Goal: Task Accomplishment & Management: Manage account settings

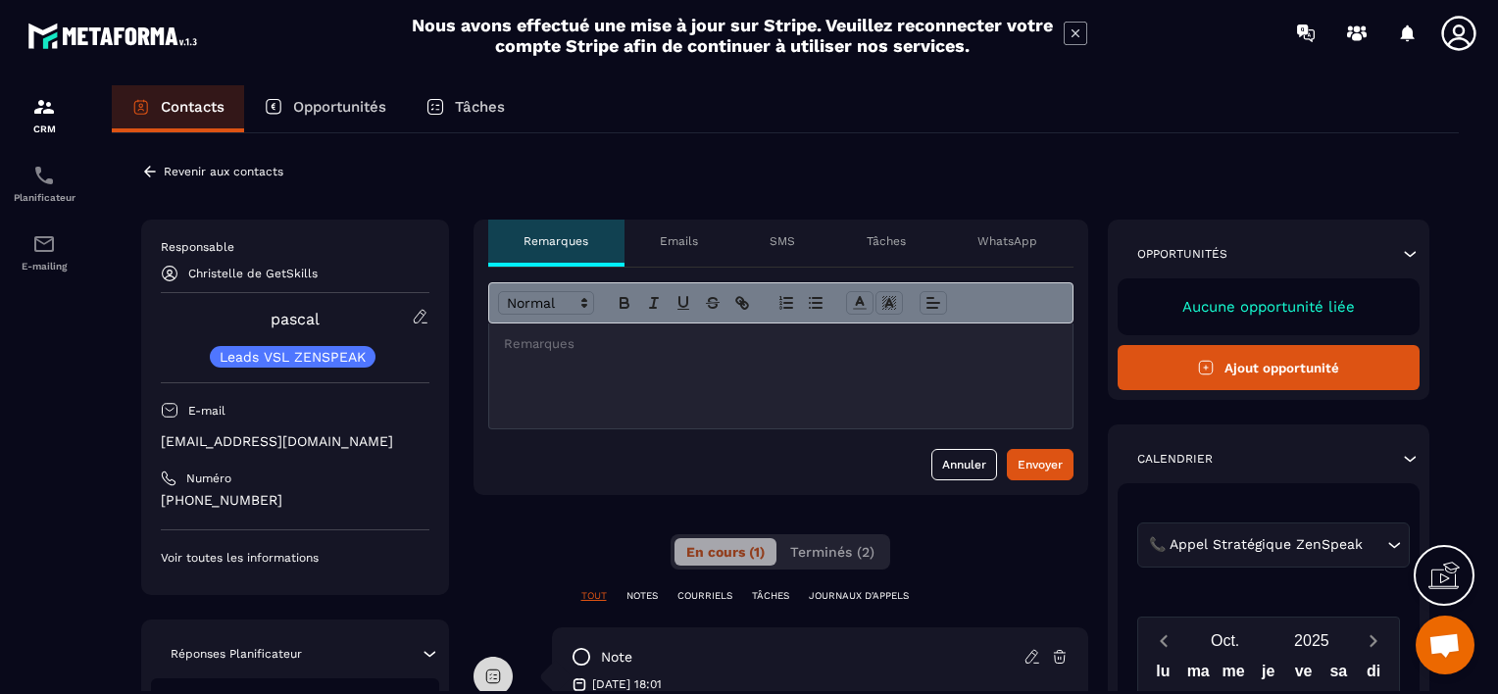
click at [209, 173] on p "Revenir aux contacts" at bounding box center [224, 172] width 120 height 14
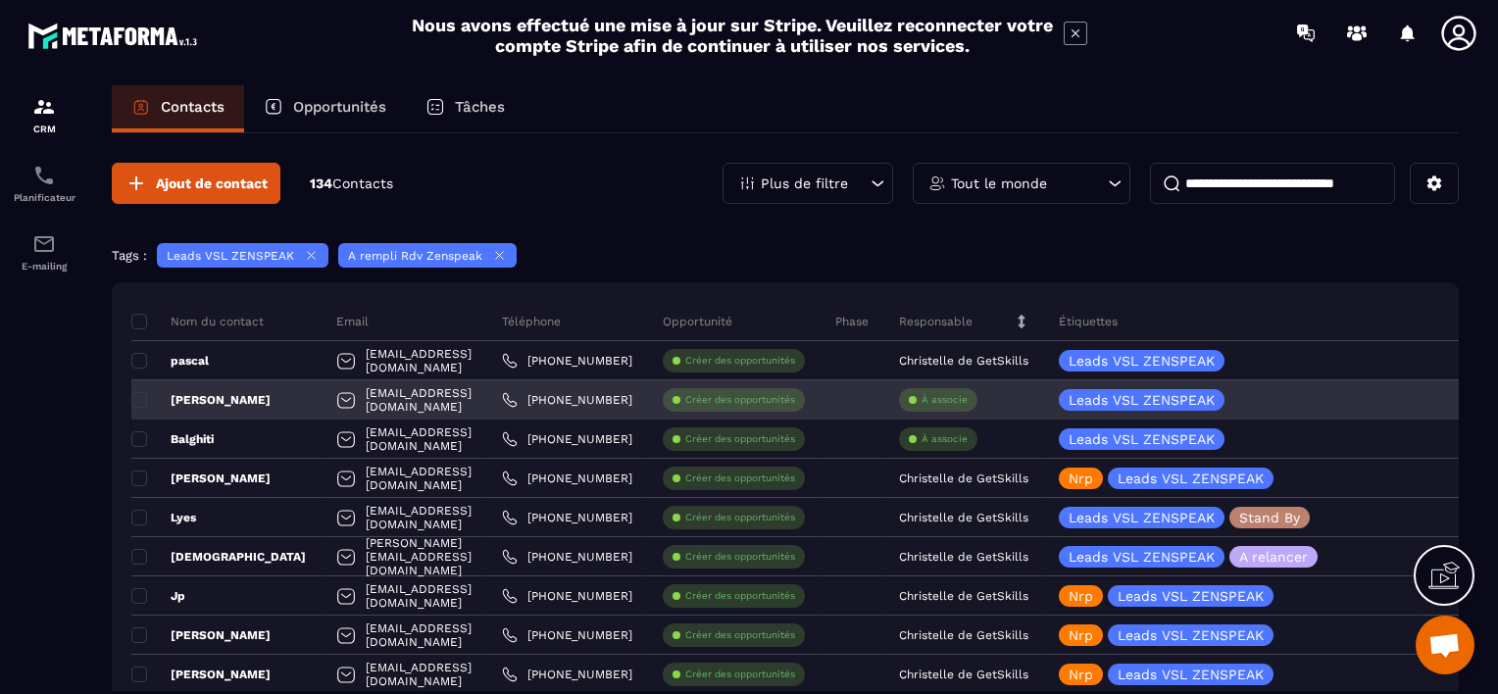
click at [967, 393] on p "À associe" at bounding box center [944, 400] width 46 height 14
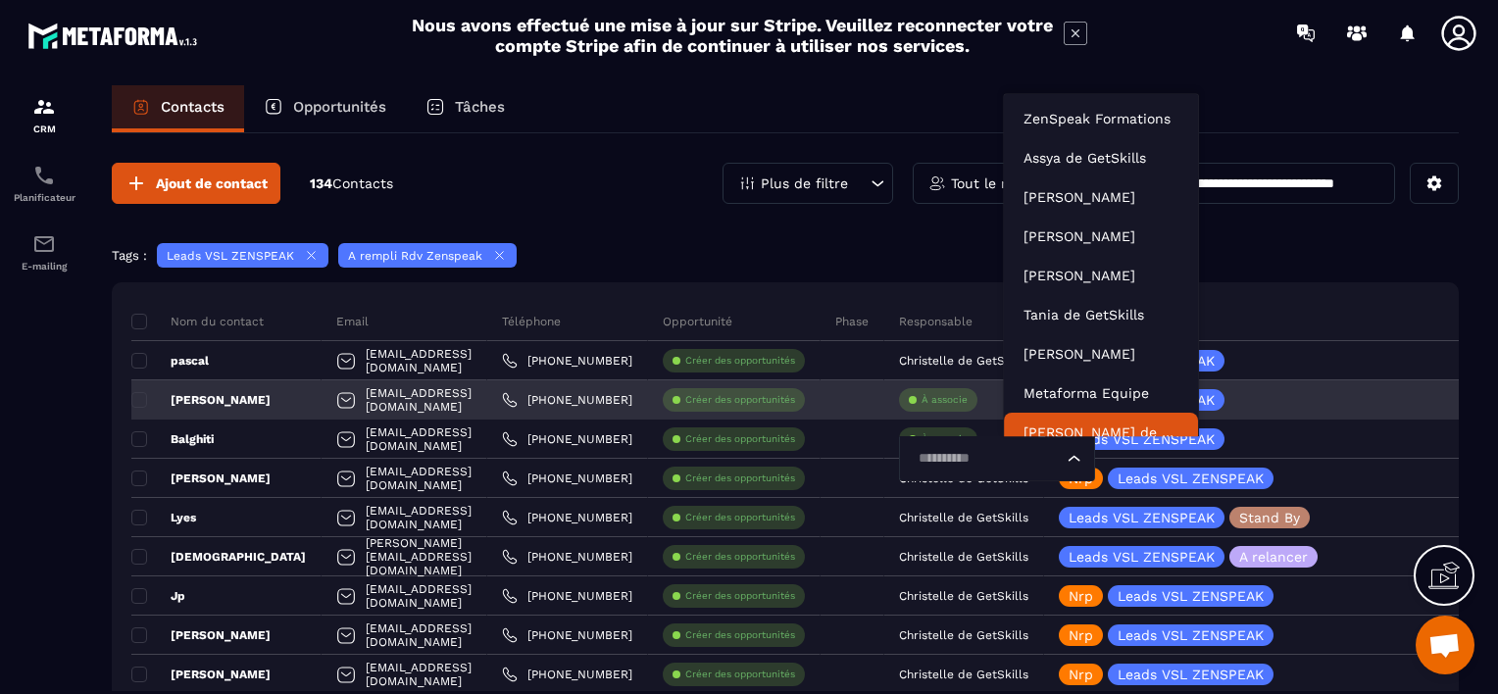
scroll to position [15, 0]
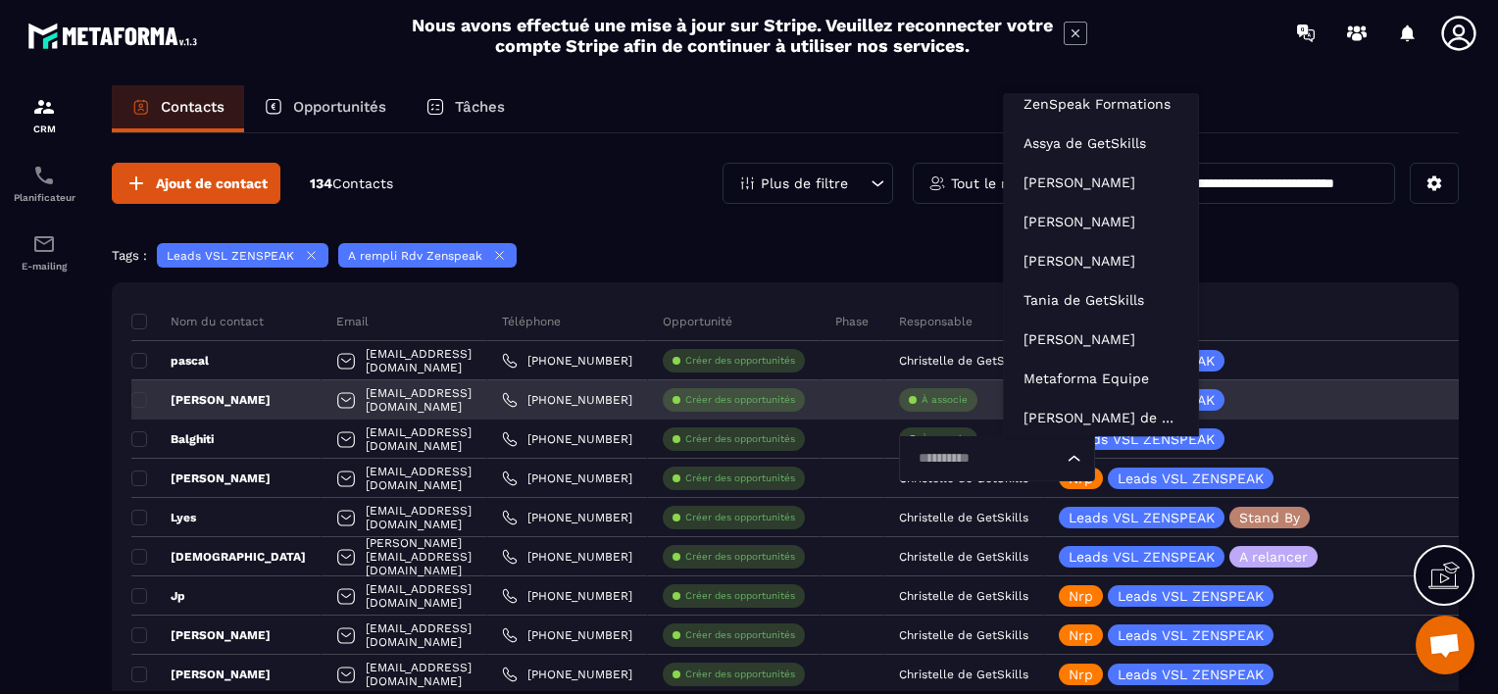
click at [1050, 459] on input "Search for option" at bounding box center [986, 459] width 151 height 22
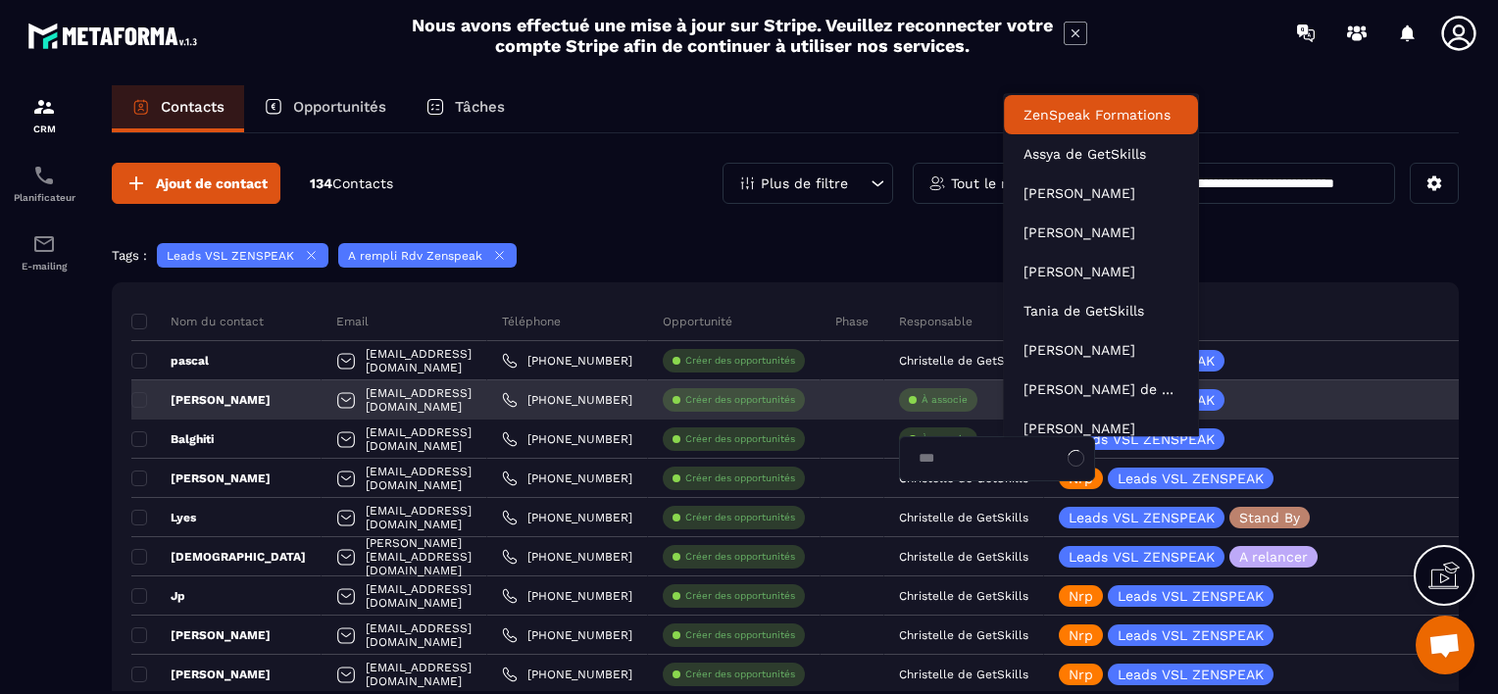
scroll to position [0, 0]
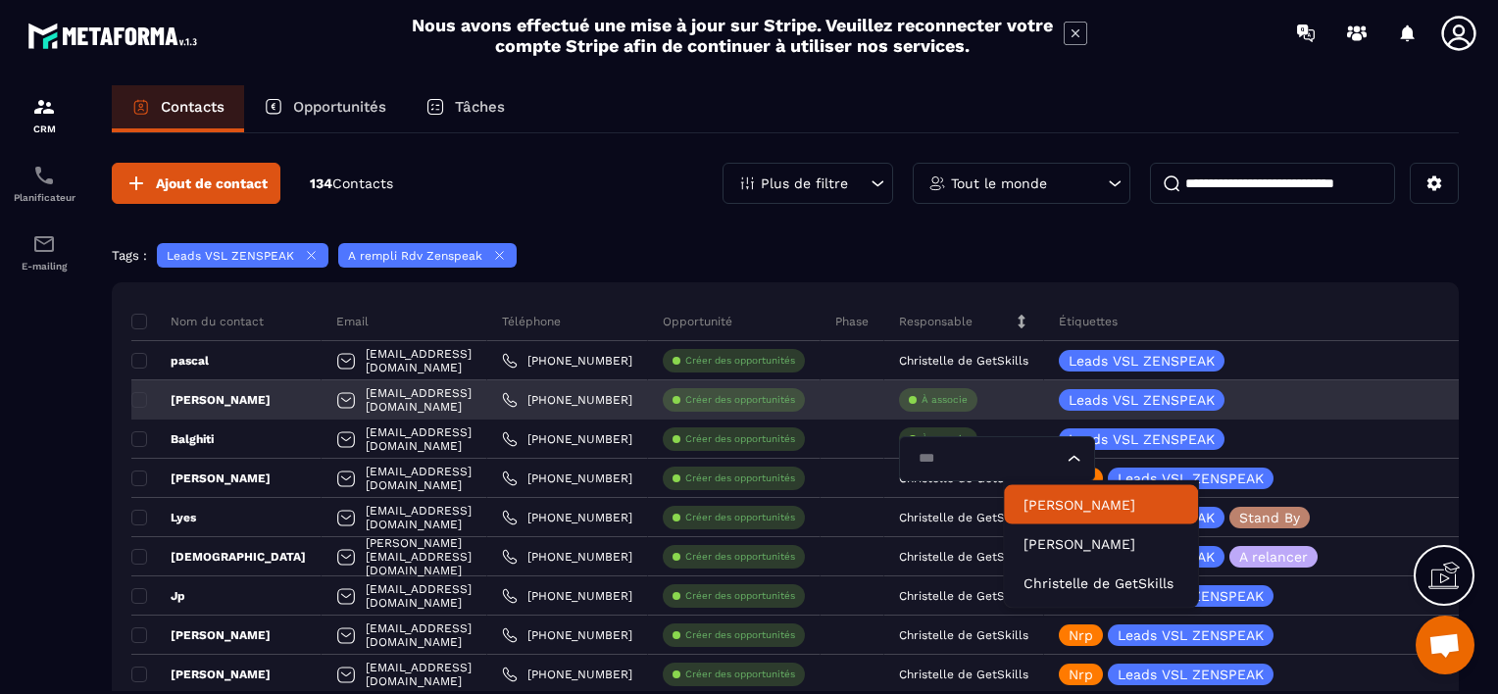
type input "****"
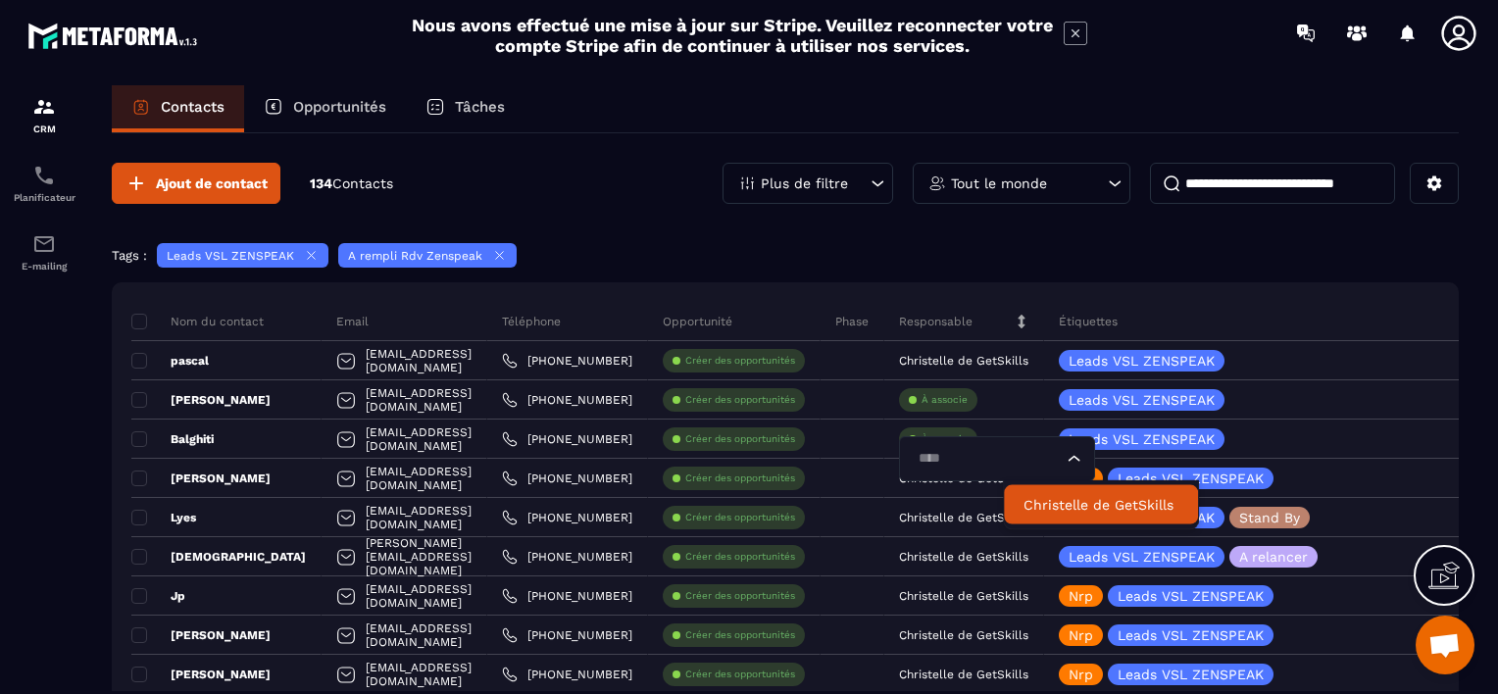
click at [1056, 503] on p "Christelle de GetSkills" at bounding box center [1100, 505] width 155 height 20
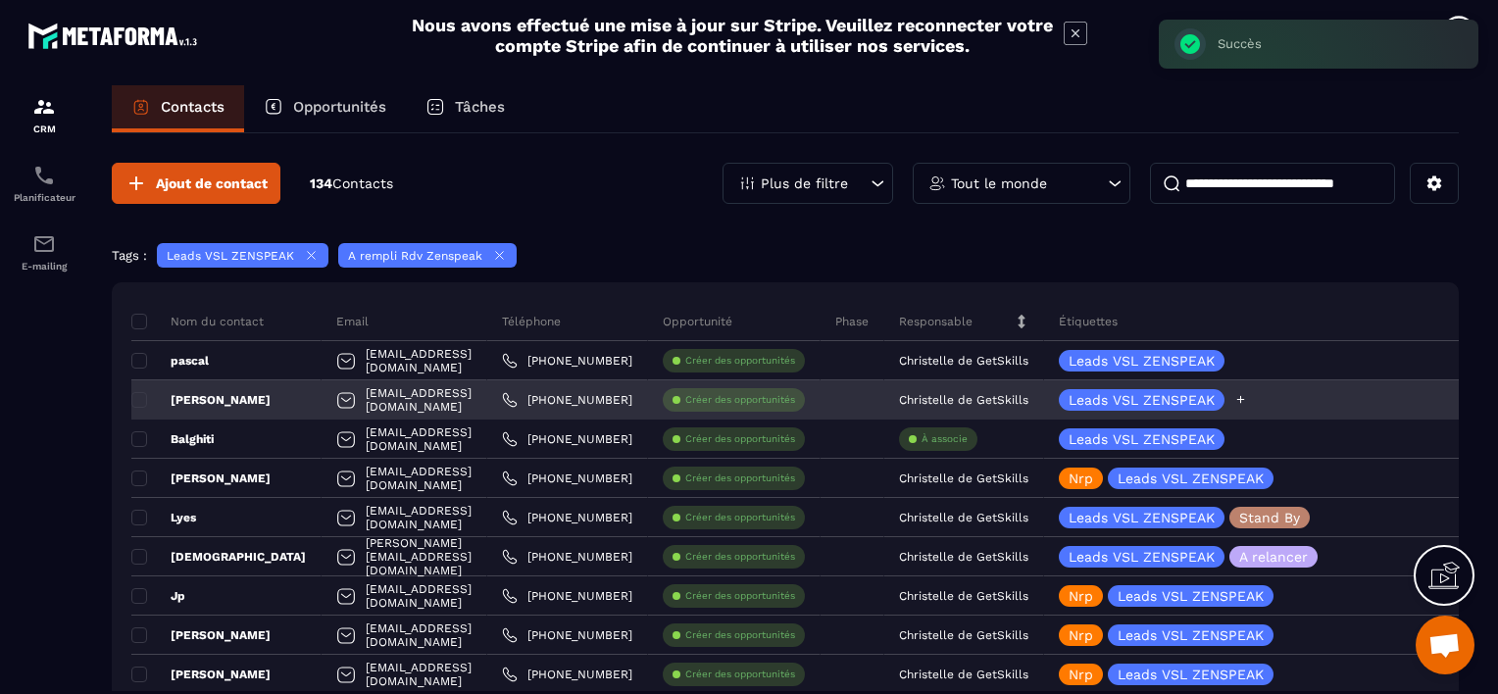
click at [1247, 400] on icon at bounding box center [1240, 399] width 13 height 13
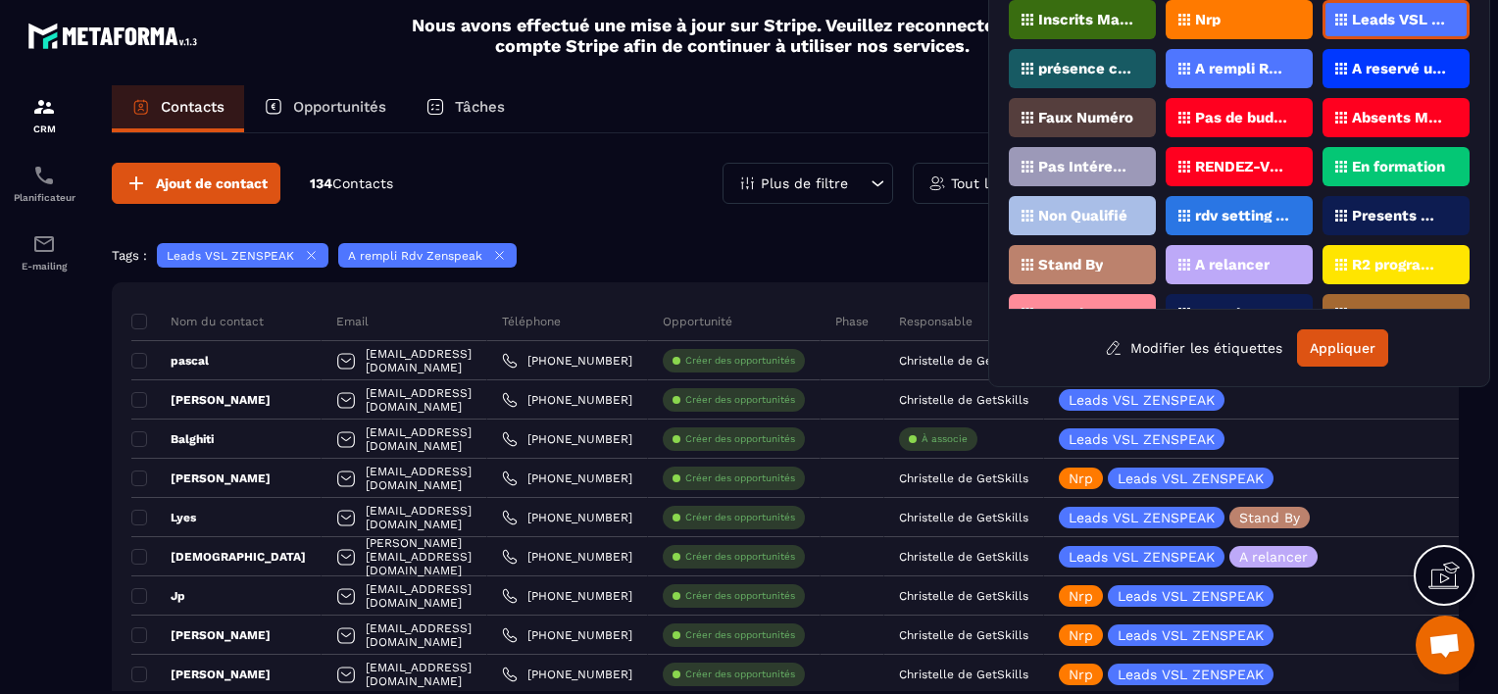
click at [1220, 17] on div "Nrp" at bounding box center [1238, 19] width 147 height 39
drag, startPoint x: 1353, startPoint y: 339, endPoint x: 1261, endPoint y: 374, distance: 98.7
click at [1353, 339] on button "Appliquer" at bounding box center [1342, 347] width 91 height 37
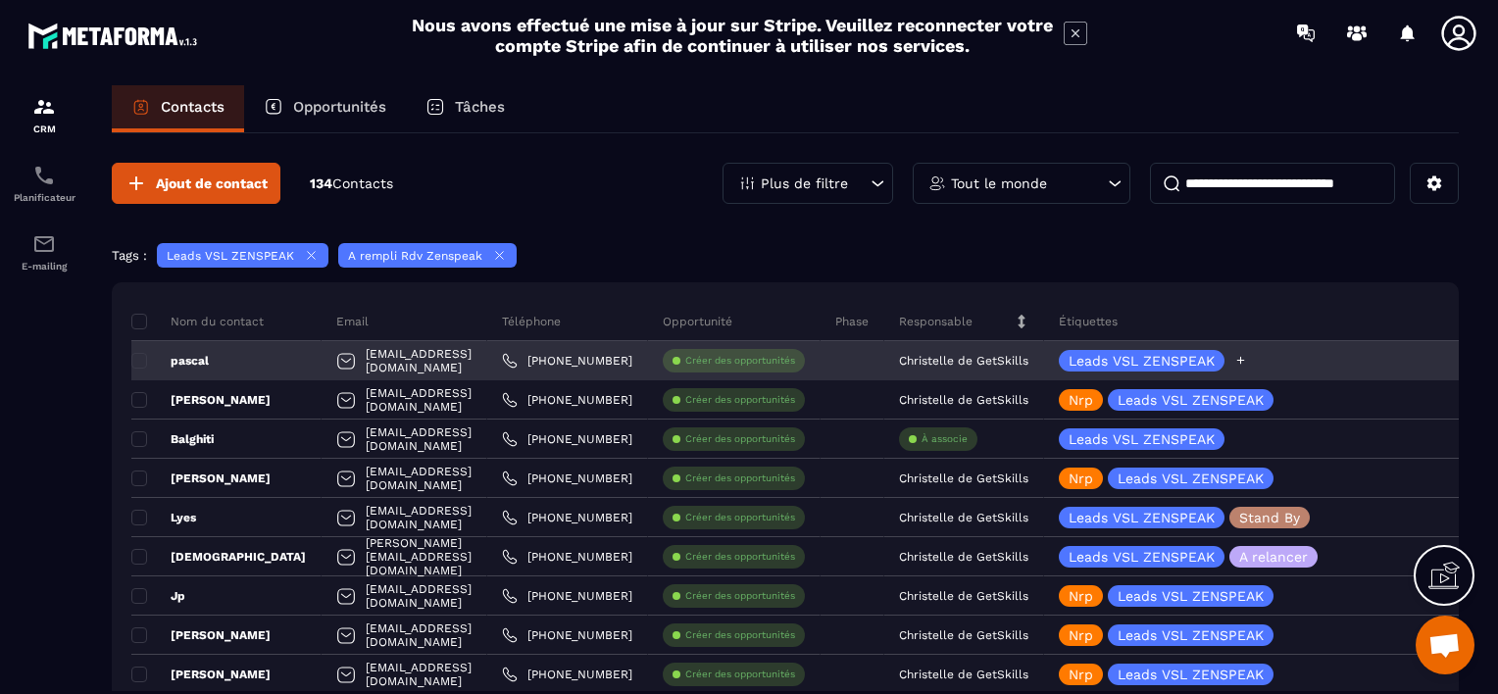
click at [1247, 361] on icon at bounding box center [1240, 360] width 13 height 13
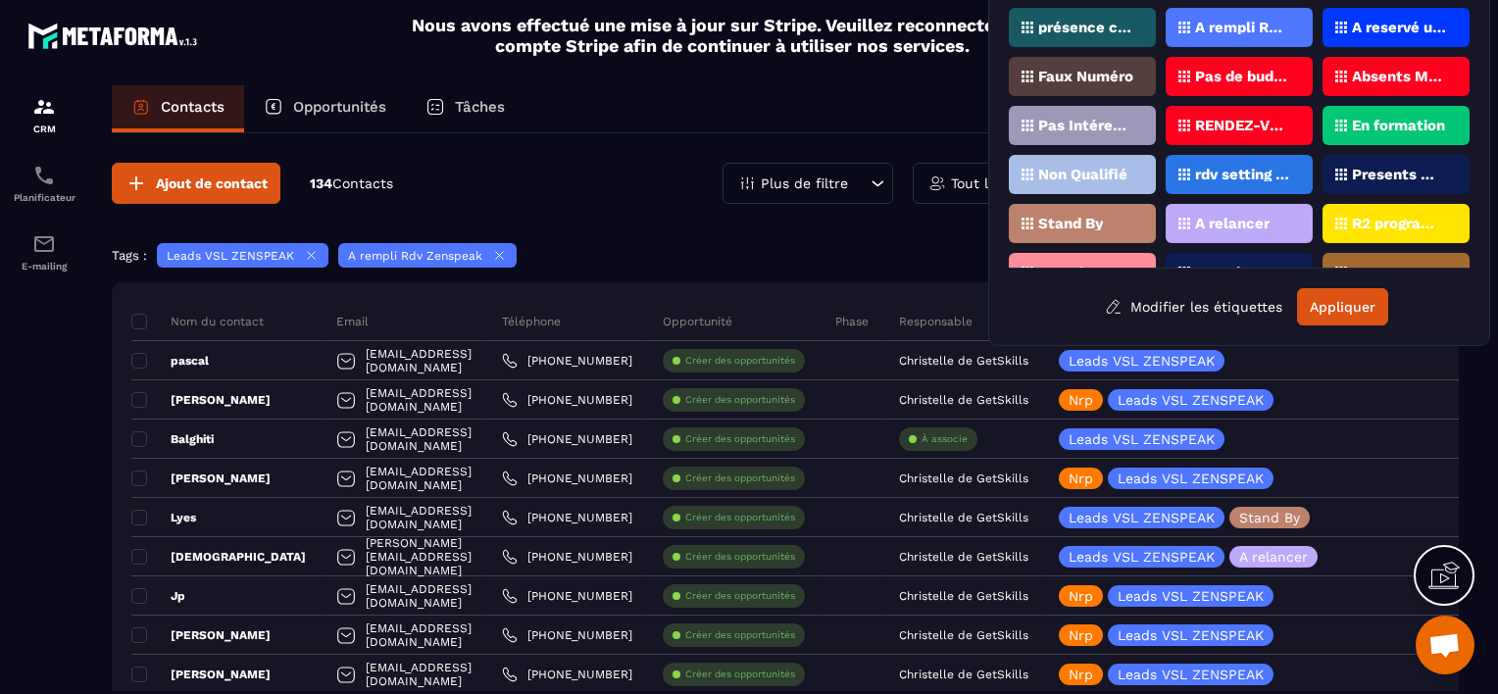
click at [870, 123] on div "Contacts Opportunités Tâches" at bounding box center [785, 108] width 1347 height 47
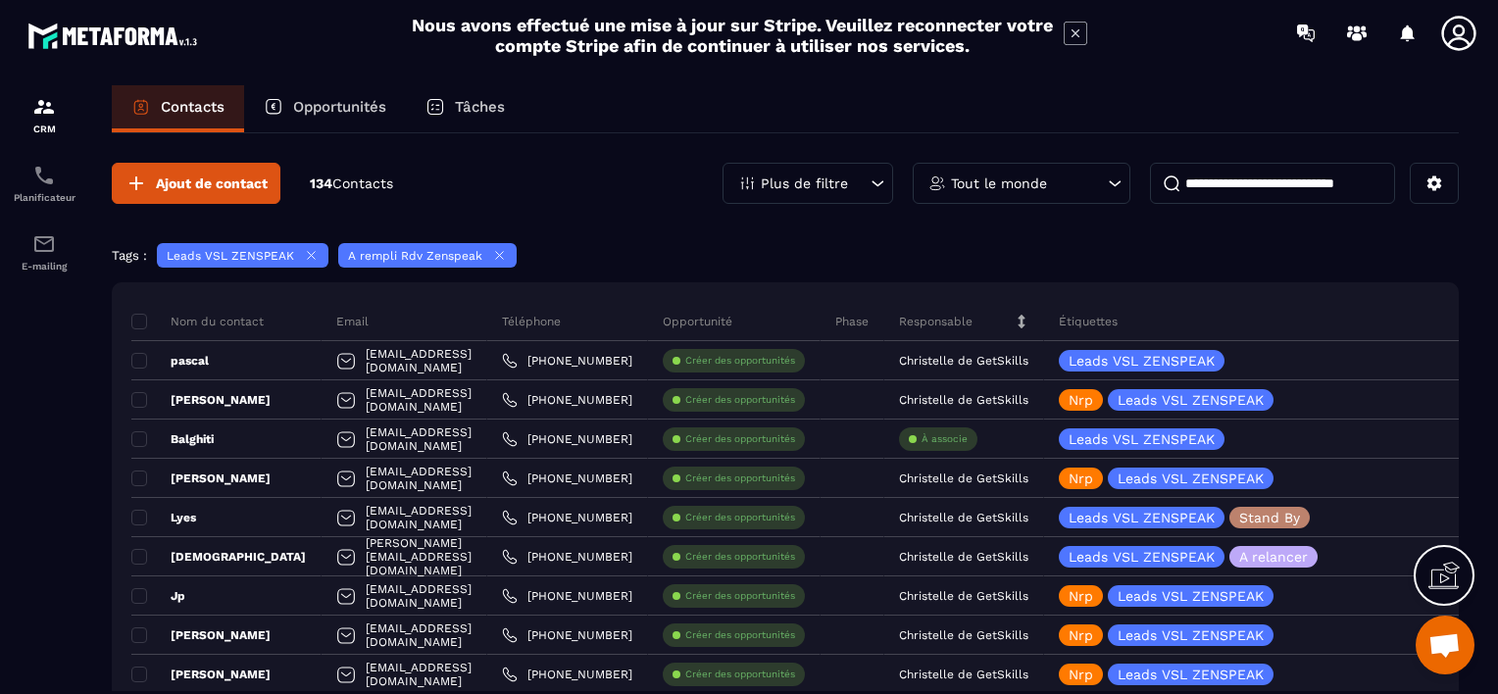
click at [1210, 184] on input at bounding box center [1272, 183] width 245 height 41
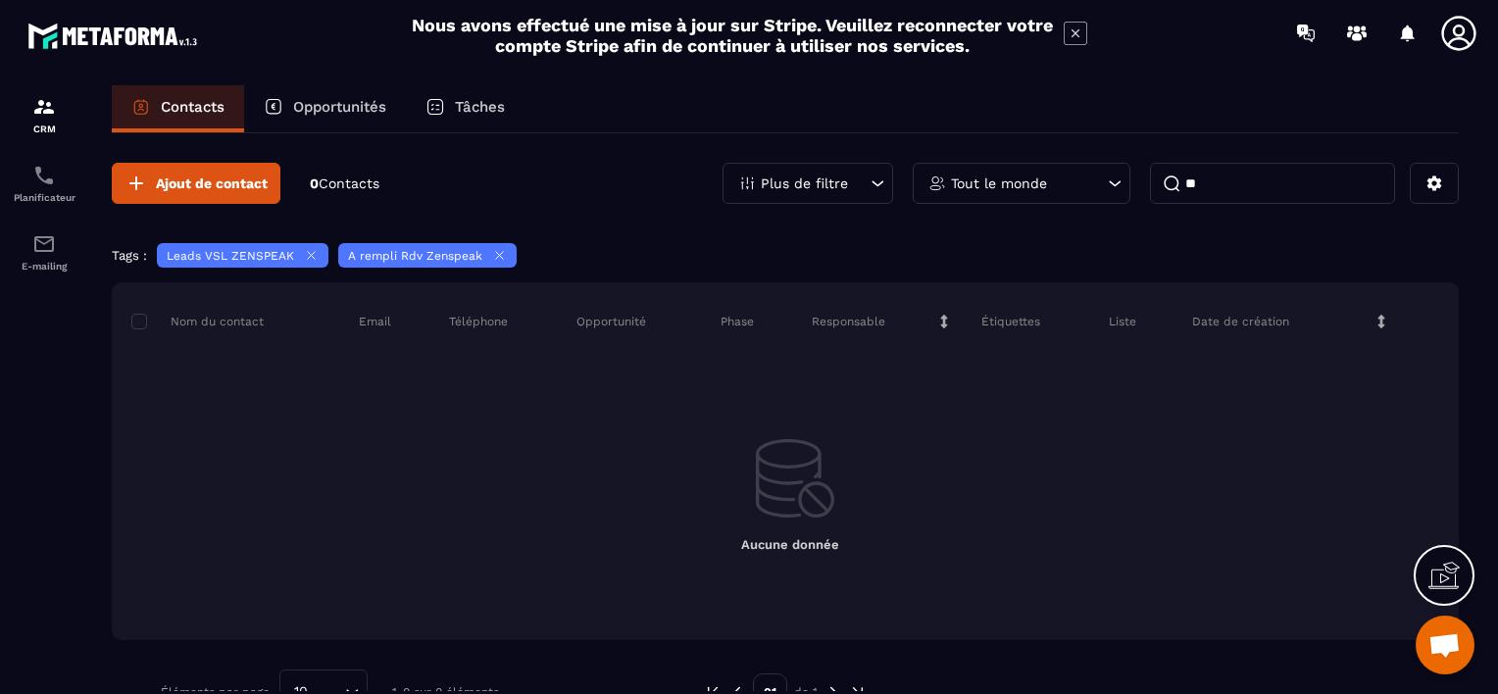
type input "*"
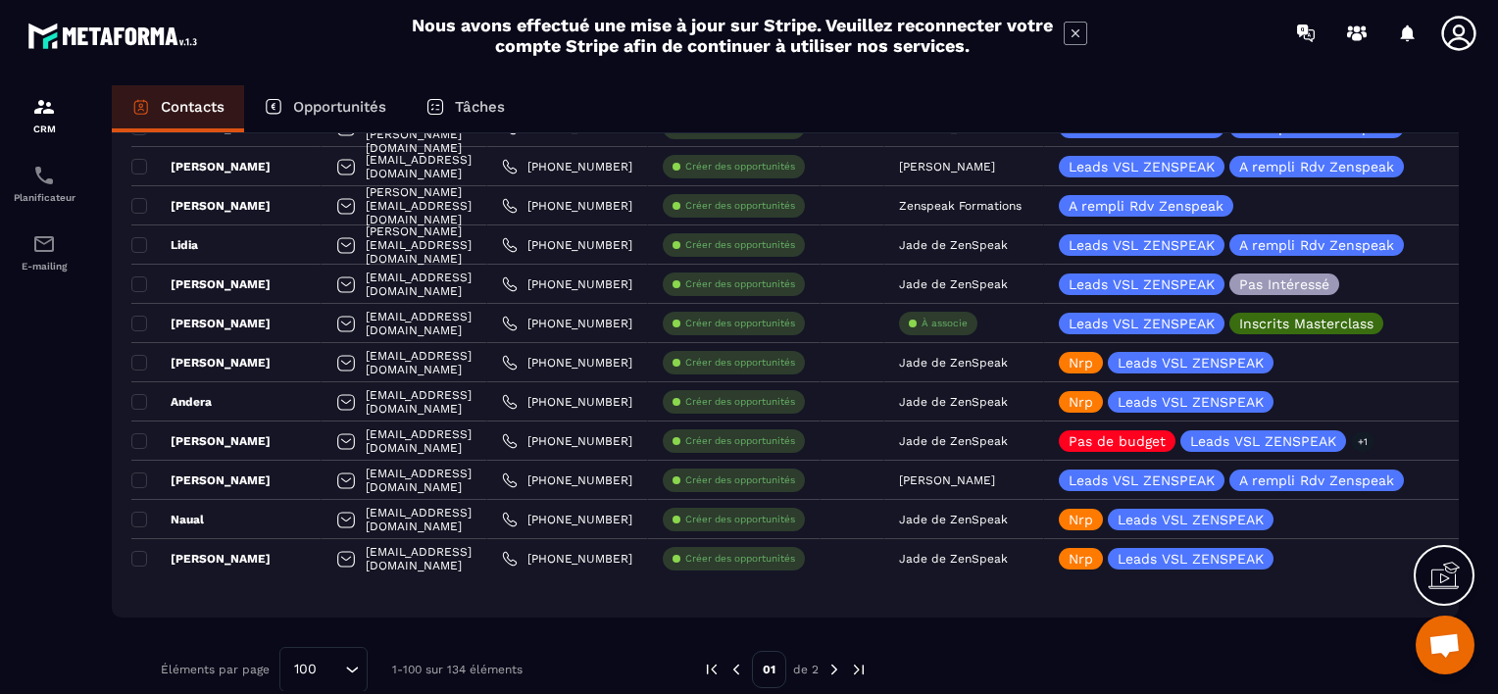
scroll to position [3713, 0]
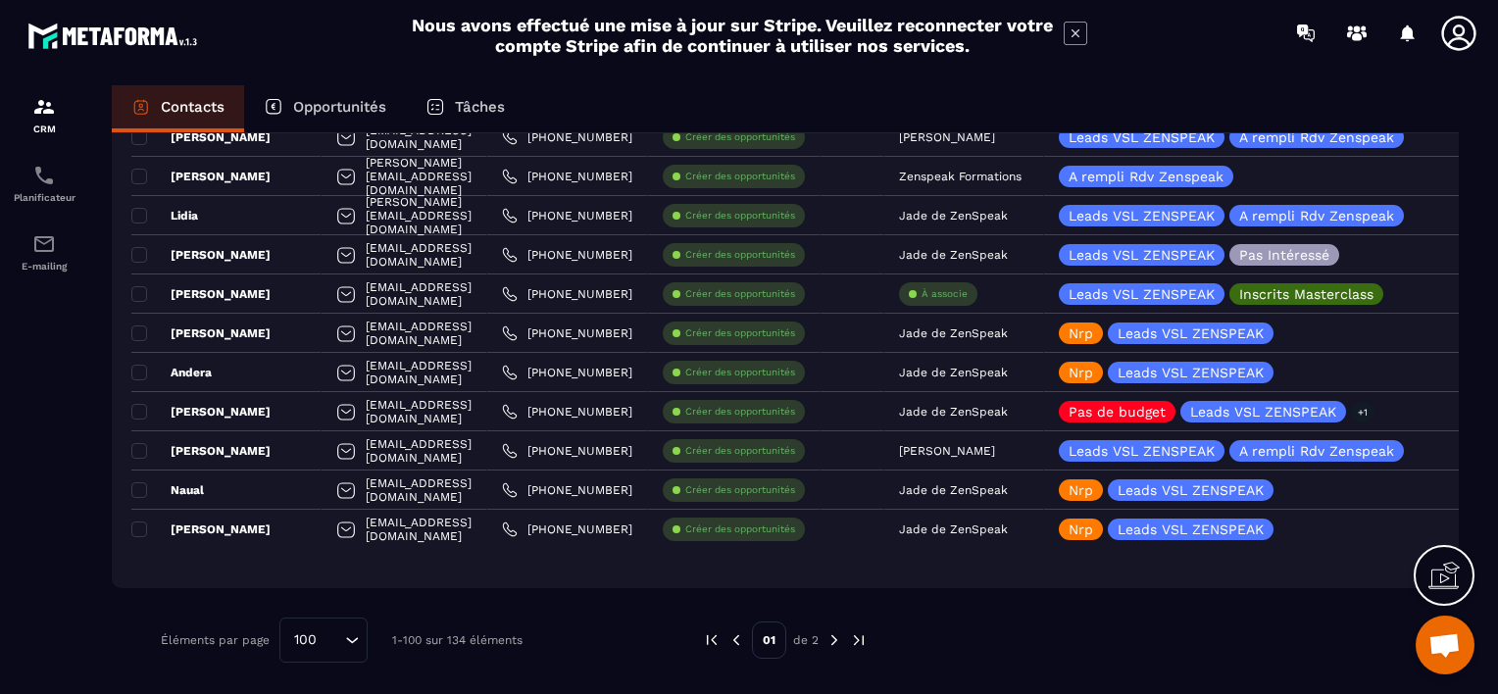
click at [832, 640] on img at bounding box center [834, 640] width 18 height 18
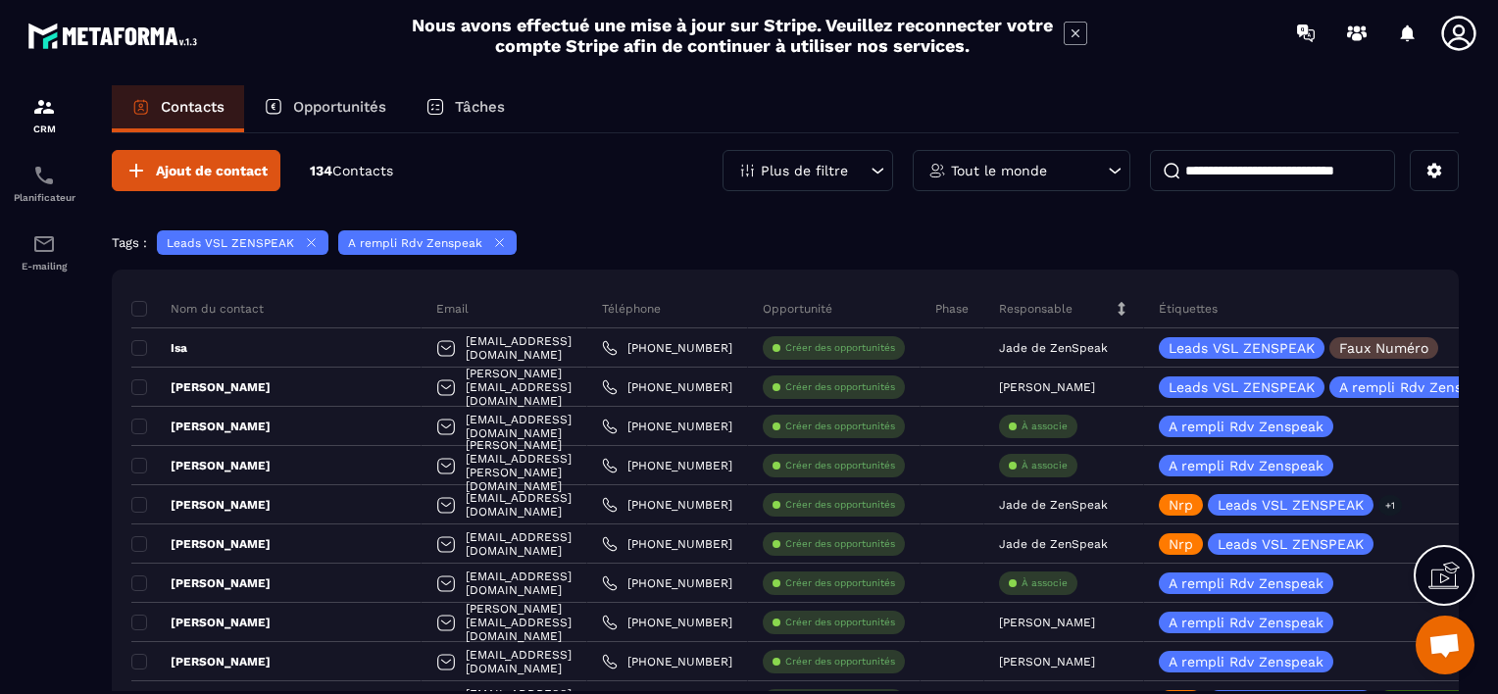
scroll to position [1125, 0]
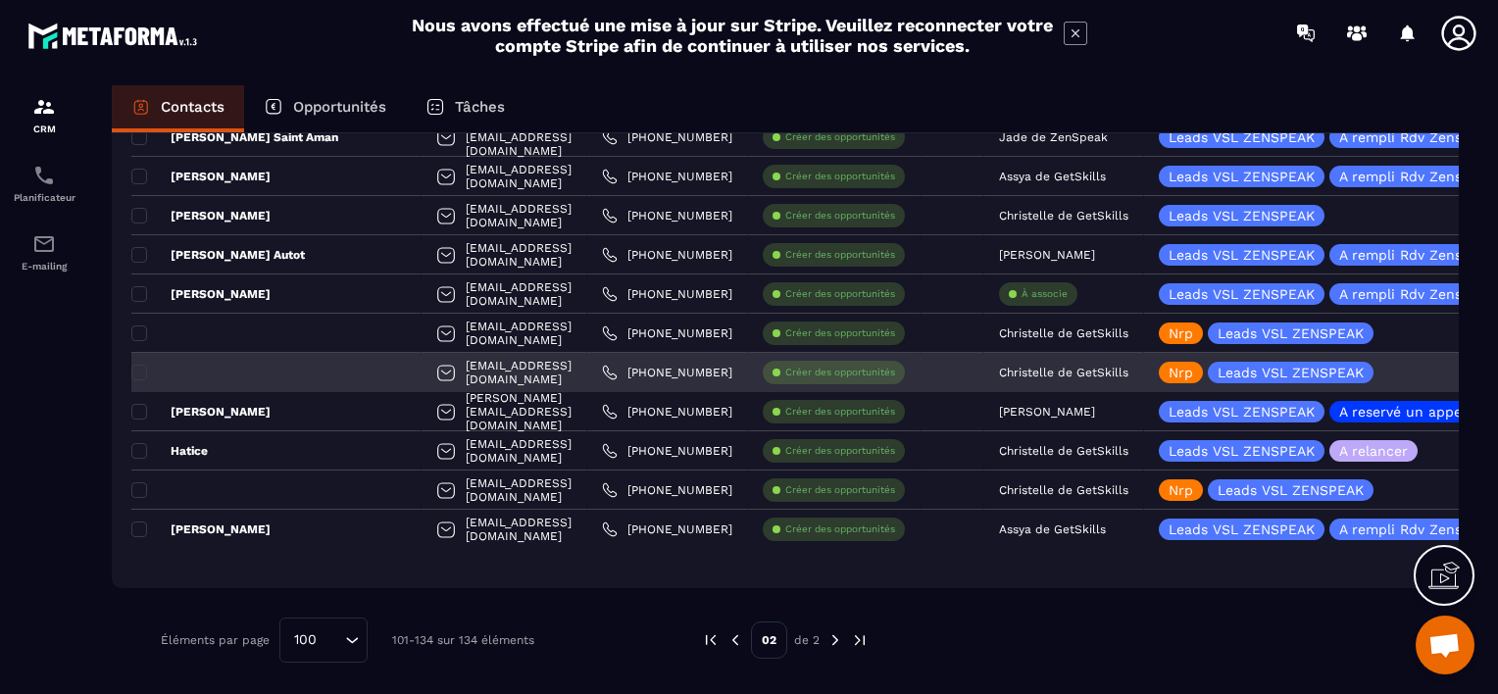
click at [259, 375] on div at bounding box center [276, 372] width 290 height 39
